Goal: Task Accomplishment & Management: Complete application form

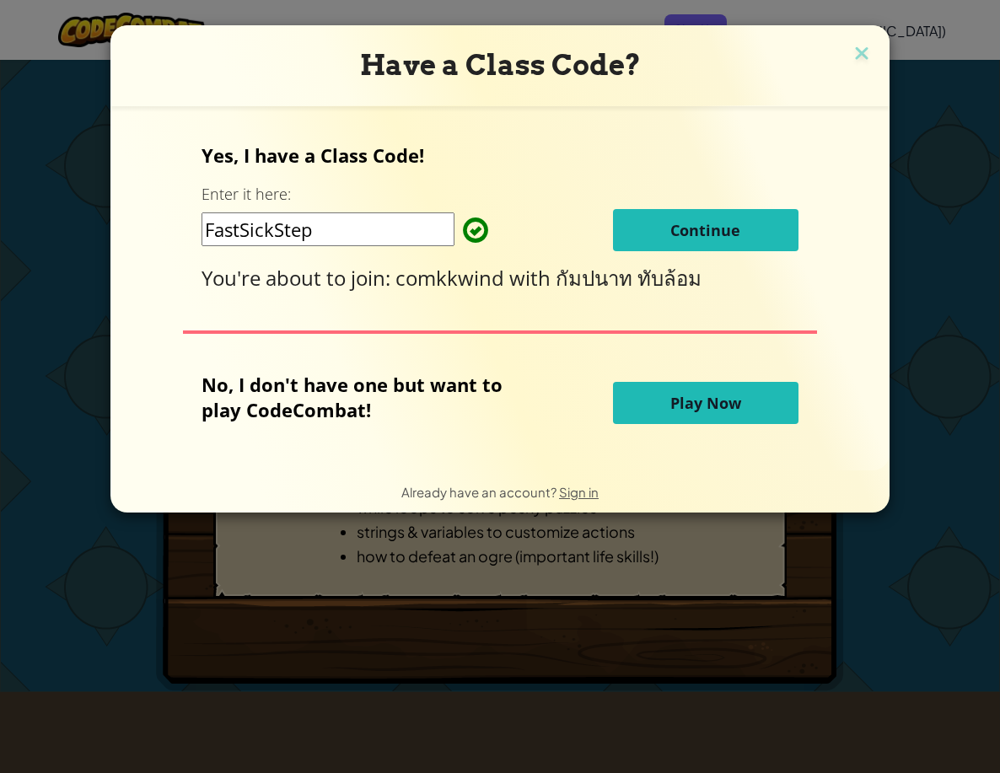
click at [655, 233] on button "Continue" at bounding box center [706, 230] width 186 height 42
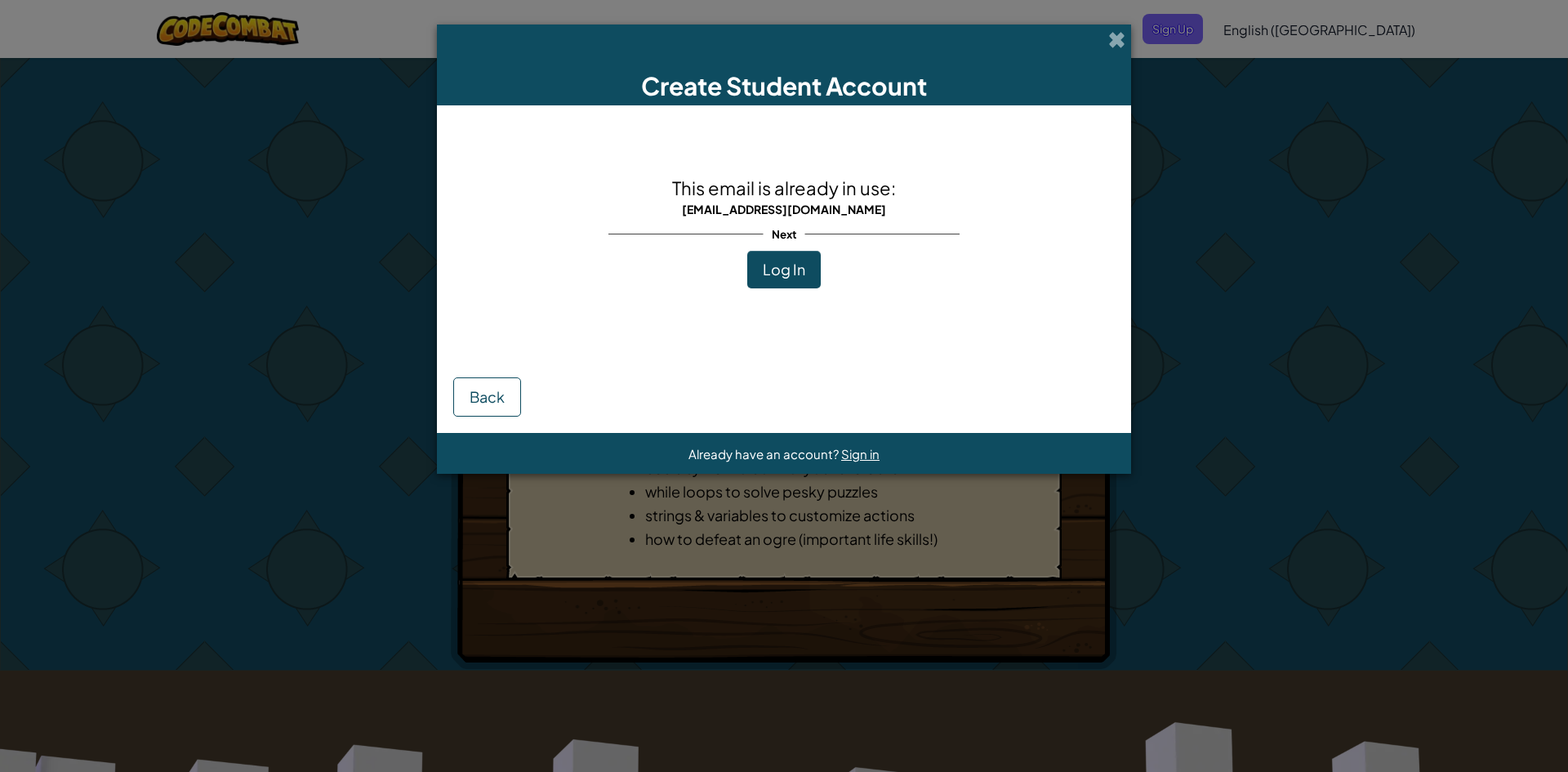
click at [778, 263] on span "Log In" at bounding box center [784, 268] width 43 height 18
